Goal: Task Accomplishment & Management: Use online tool/utility

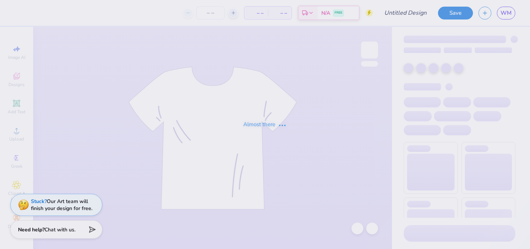
type input "[PERSON_NAME] design"
type input "120"
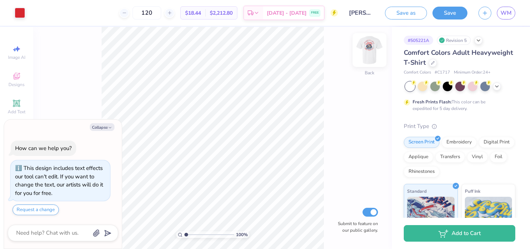
click at [373, 53] on img at bounding box center [369, 49] width 29 height 29
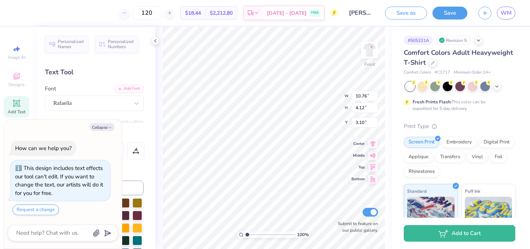
type textarea "x"
type input "9.63"
type input "10.44"
type input "3.85"
type textarea "x"
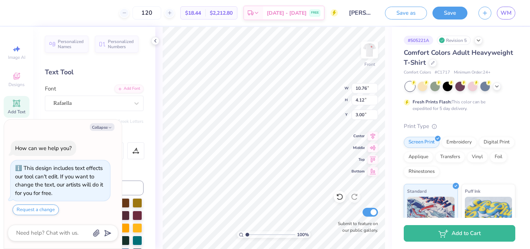
type input "9.63"
type input "10.44"
type input "3.85"
type textarea "x"
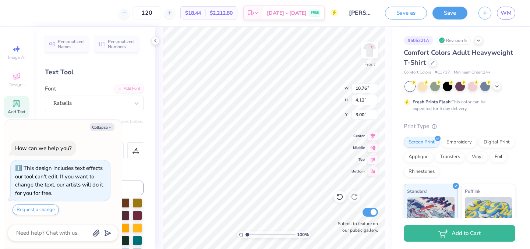
type textarea "Kansas"
type textarea "x"
type input "1.77"
type textarea "x"
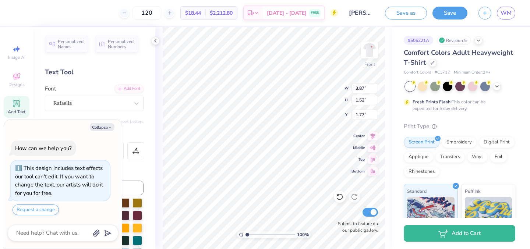
type input "7.05"
type input "2.78"
type textarea "x"
type input "1.61"
type textarea "x"
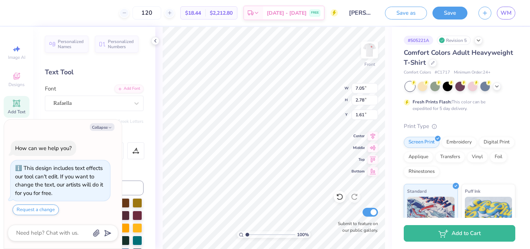
type input "2.29"
type textarea "x"
type input "1.61"
type textarea "x"
type input "1.77"
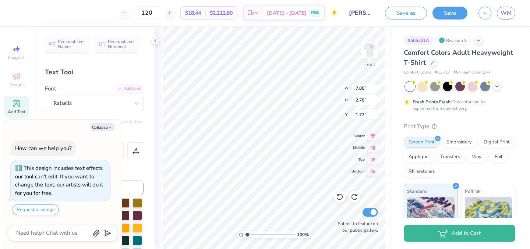
type textarea "x"
type input "3.87"
type input "1.52"
type textarea "x"
type input "4.08"
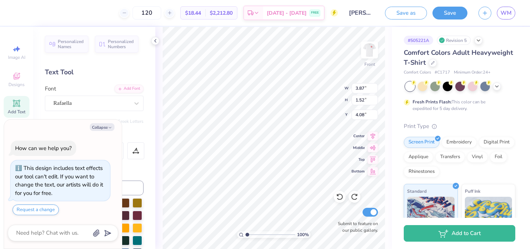
type textarea "x"
type input "4.30"
type textarea "x"
type input "10.76"
type input "4.12"
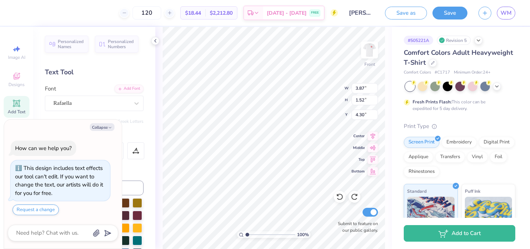
type input "3.00"
type textarea "x"
type textarea "Kansas"
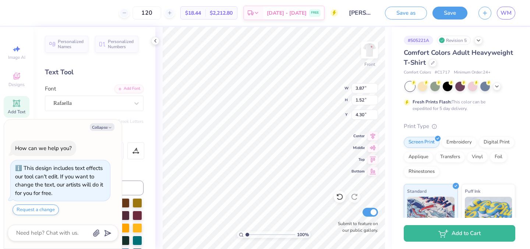
type textarea "x"
type input "1.91"
type textarea "x"
type input "8.80"
type input "3.47"
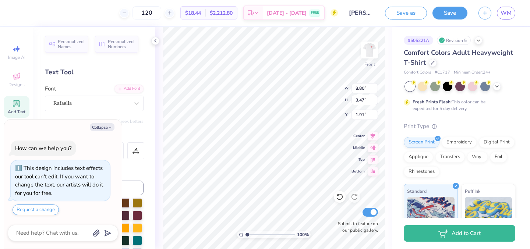
type textarea "x"
type input "2.12"
type textarea "x"
type input "0.57"
type input "0.52"
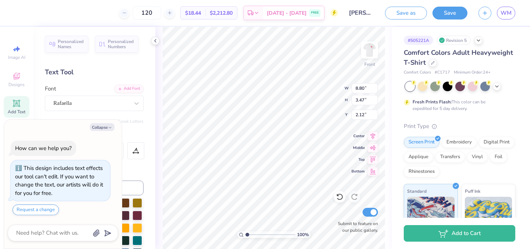
type input "13.76"
type textarea "x"
type input "1.16"
type input "0.91"
type input "13.05"
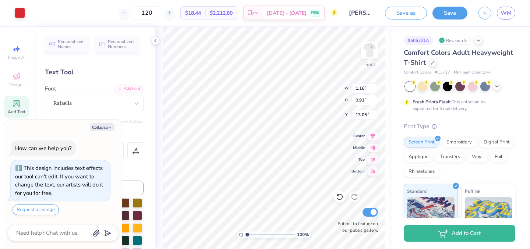
type textarea "x"
type input "8.80"
type input "3.47"
type input "2.12"
type textarea "x"
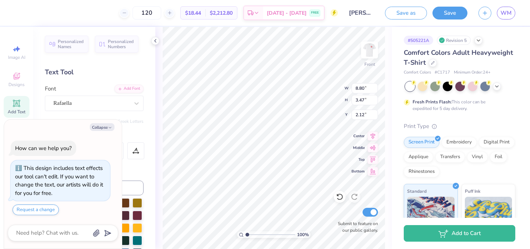
type input "1.91"
type textarea "x"
type input "3.87"
type input "1.52"
type textarea "x"
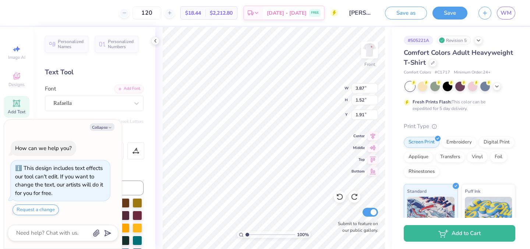
type input "4.30"
type textarea "x"
type input "10.76"
type input "4.12"
type input "3.00"
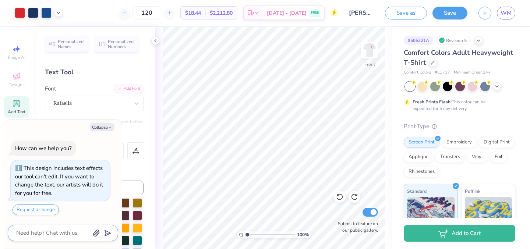
click at [49, 236] on textarea at bounding box center [52, 233] width 75 height 10
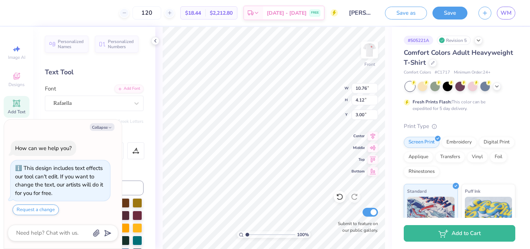
scroll to position [0, 3]
click at [482, 43] on div "# 505221A Revision 5" at bounding box center [459, 40] width 111 height 9
click at [481, 42] on icon at bounding box center [478, 40] width 6 height 6
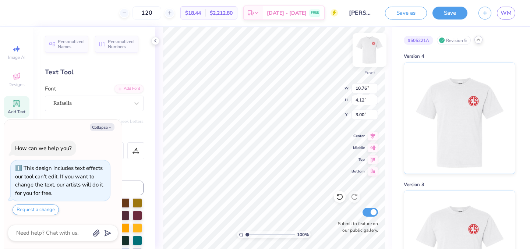
scroll to position [0, 3]
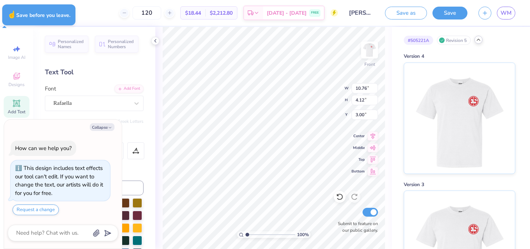
type textarea "x"
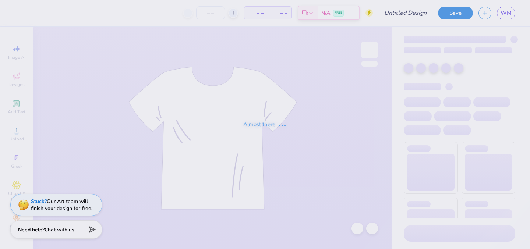
type input "[PERSON_NAME] design"
type input "120"
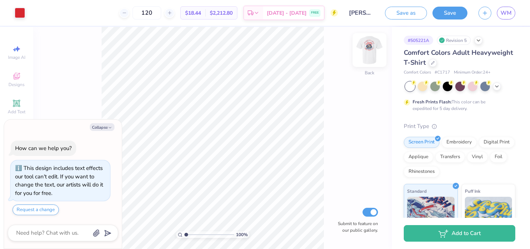
click at [371, 52] on img at bounding box center [369, 49] width 29 height 29
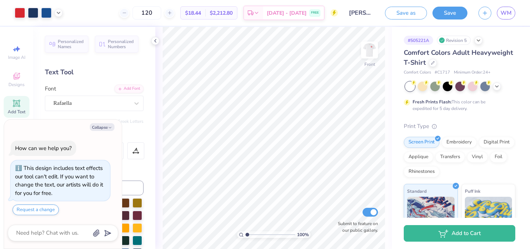
click at [348, 15] on input "[PERSON_NAME] design" at bounding box center [361, 13] width 36 height 15
click at [292, 19] on div "[DATE] - [DATE] FREE" at bounding box center [293, 13] width 61 height 13
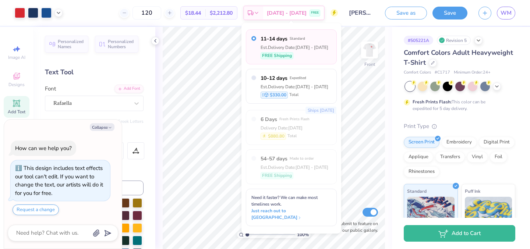
click at [287, 37] on span "11–14 days" at bounding box center [273, 39] width 27 height 8
type textarea "x"
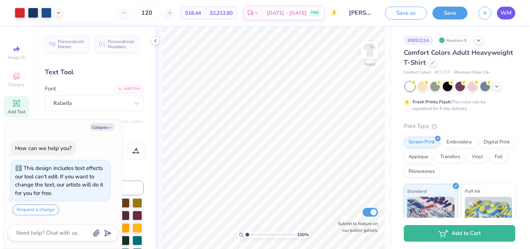
click at [507, 10] on span "WM" at bounding box center [505, 13] width 11 height 8
